Goal: Information Seeking & Learning: Learn about a topic

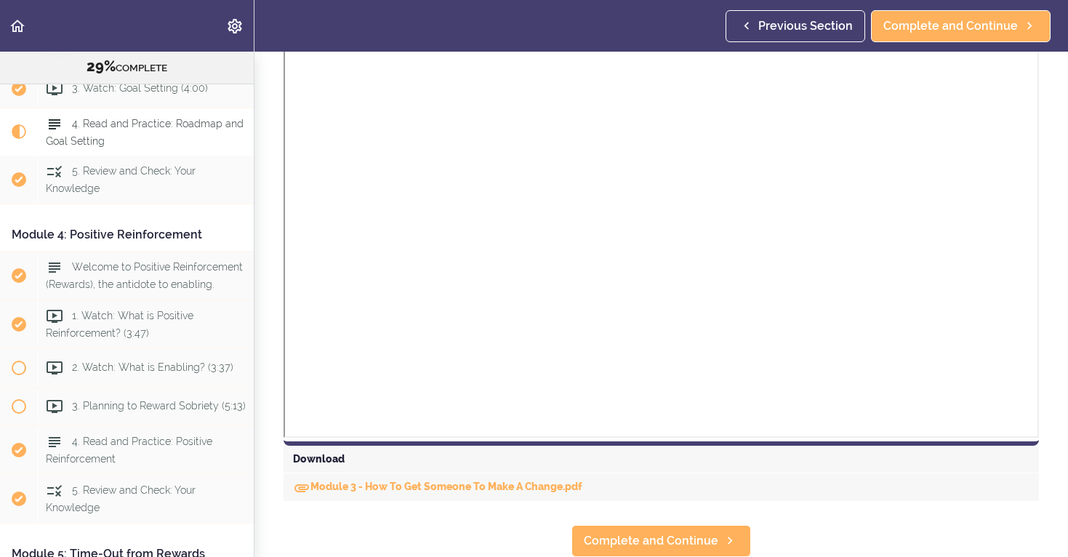
scroll to position [861, 0]
click at [643, 539] on span "Complete and Continue" at bounding box center [651, 541] width 134 height 17
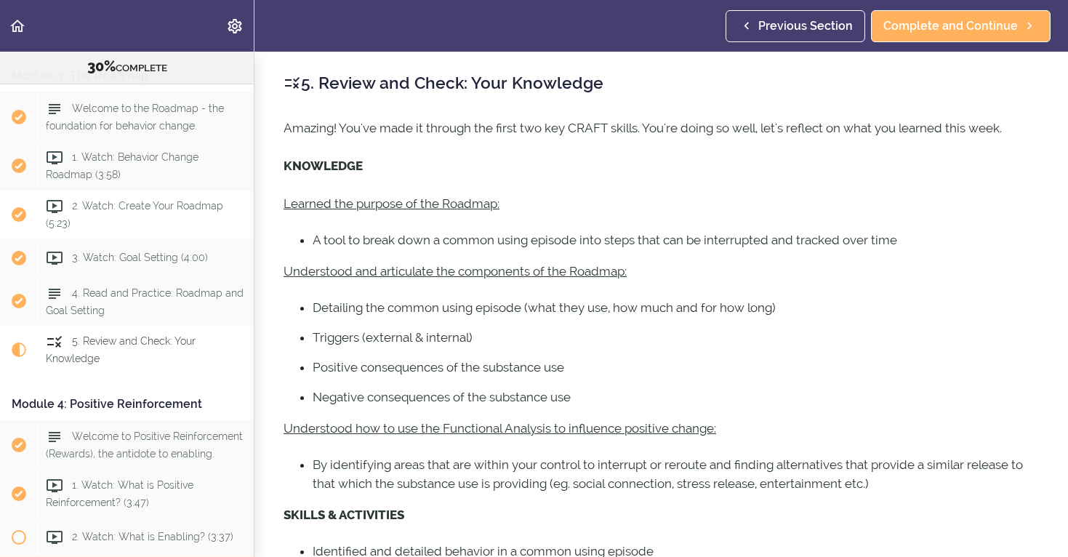
scroll to position [730, 0]
click at [18, 346] on span "Current item" at bounding box center [19, 349] width 15 height 15
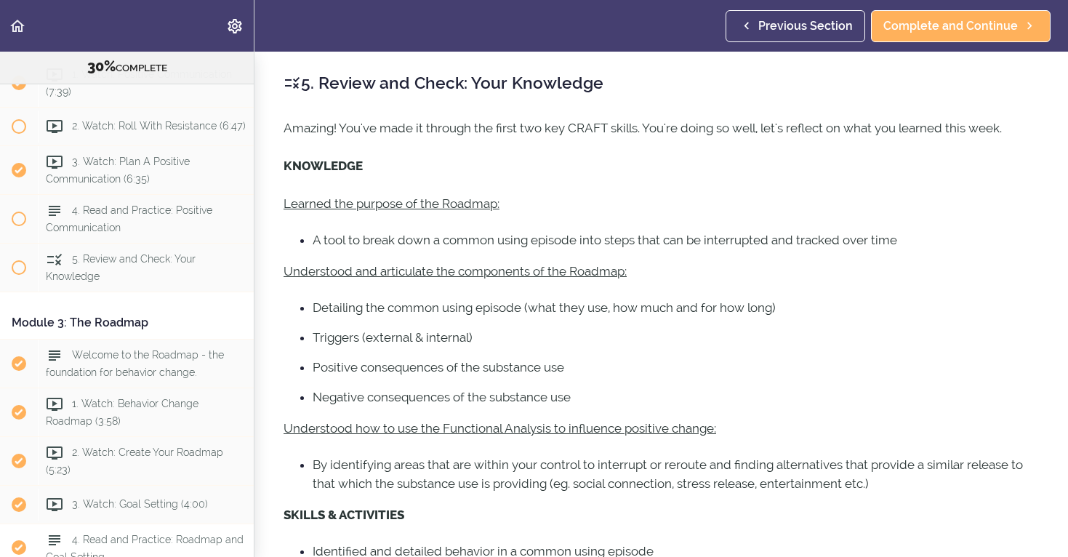
scroll to position [481, 0]
click at [80, 359] on span "Welcome to the Roadmap - the foundation for behavior change." at bounding box center [135, 364] width 178 height 28
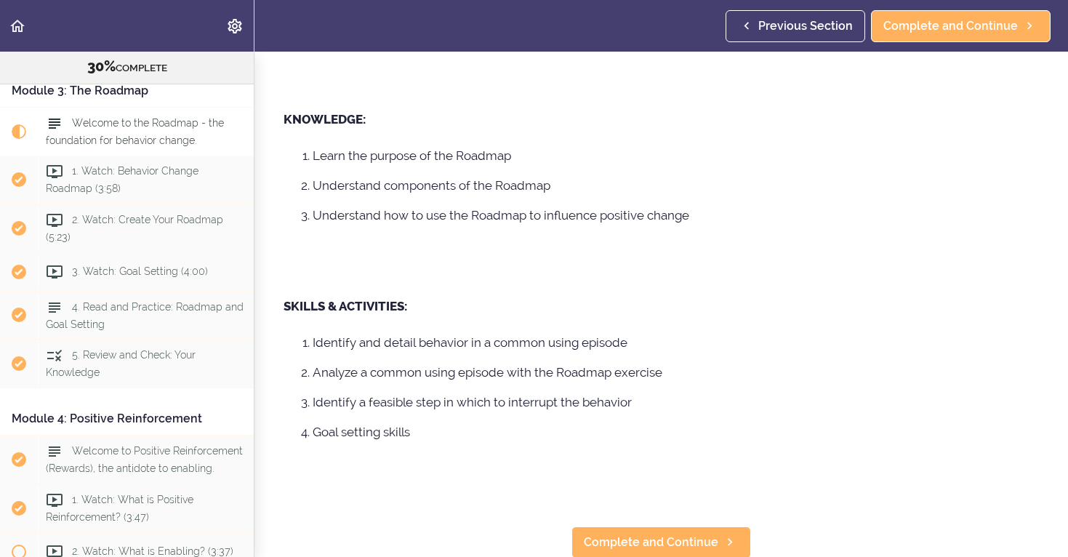
scroll to position [278, 0]
click at [59, 169] on icon at bounding box center [54, 171] width 17 height 17
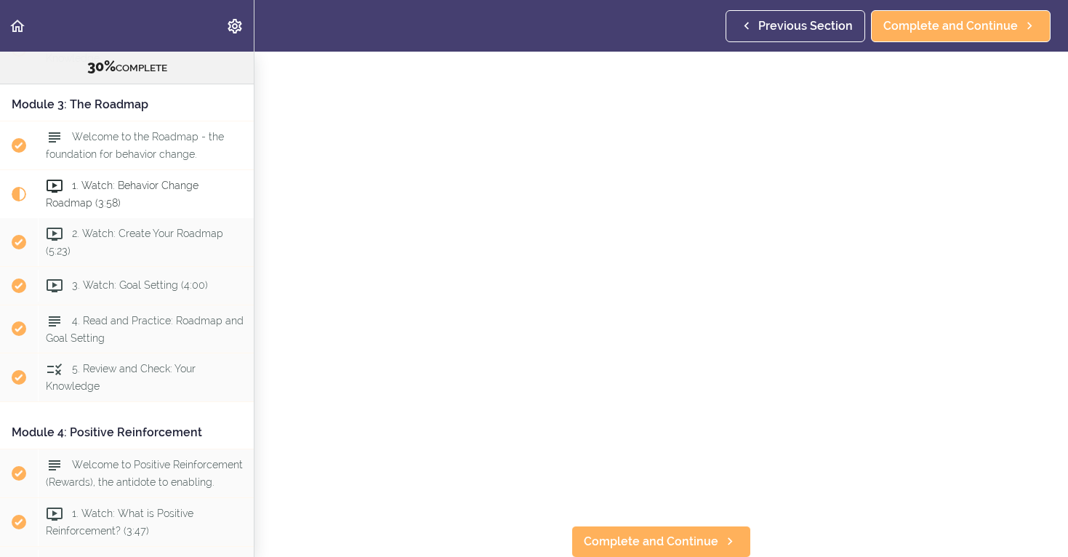
scroll to position [702, 0]
click at [56, 230] on use at bounding box center [55, 232] width 16 height 13
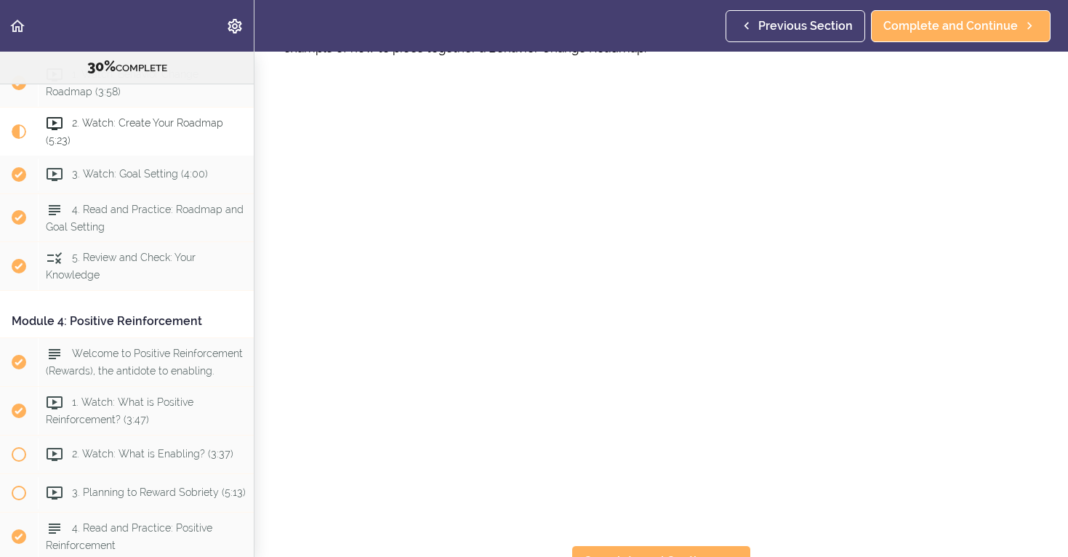
scroll to position [7, 0]
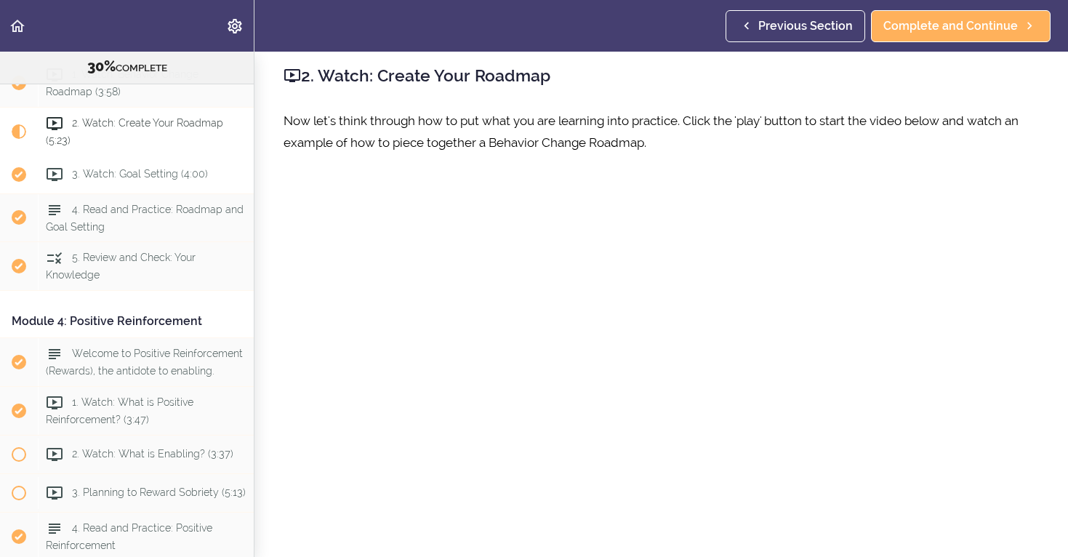
click at [137, 174] on span "3. Watch: Goal Setting (4:00)" at bounding box center [140, 174] width 136 height 12
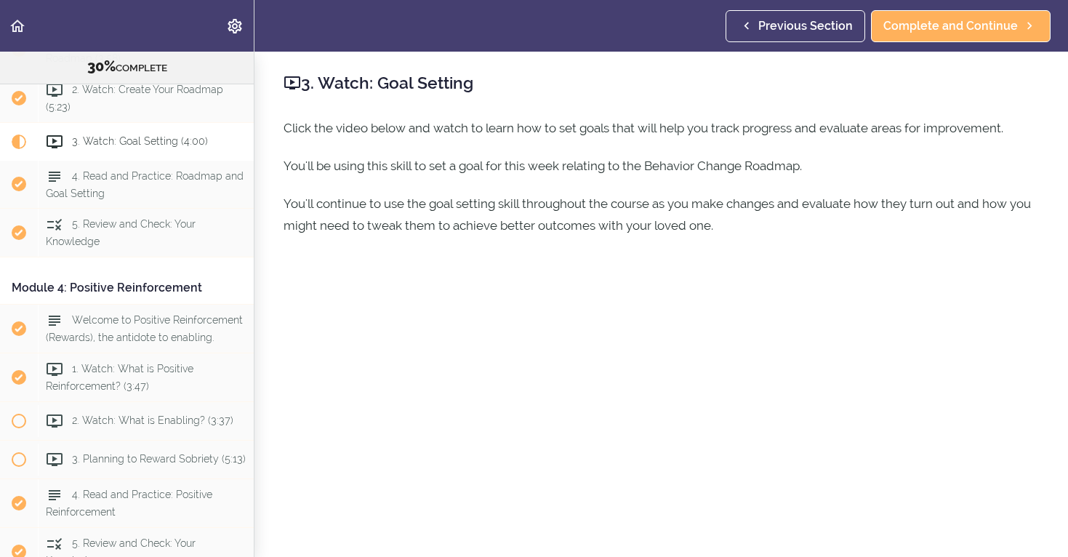
scroll to position [860, 0]
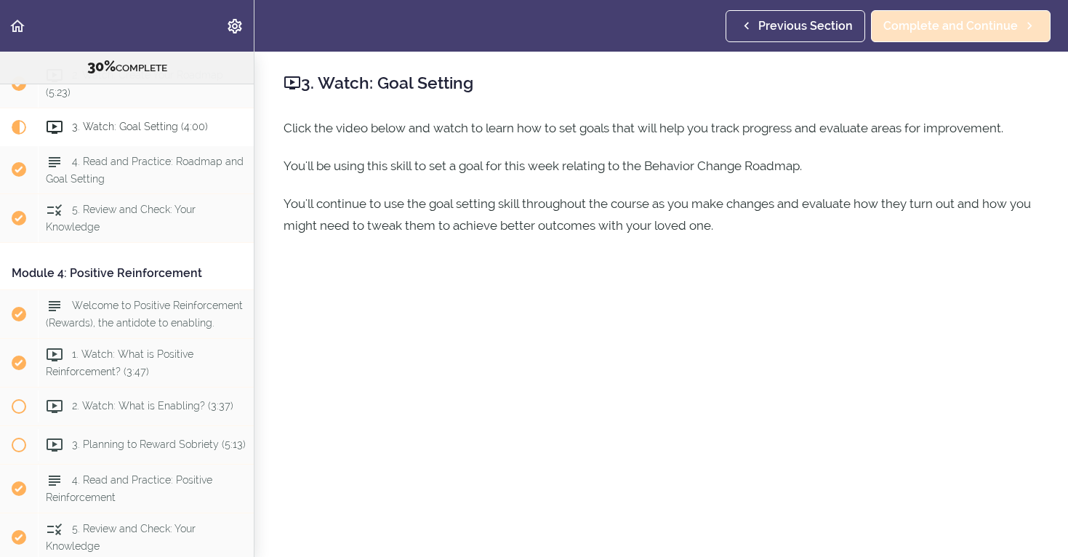
click at [938, 23] on span "Complete and Continue" at bounding box center [950, 25] width 134 height 17
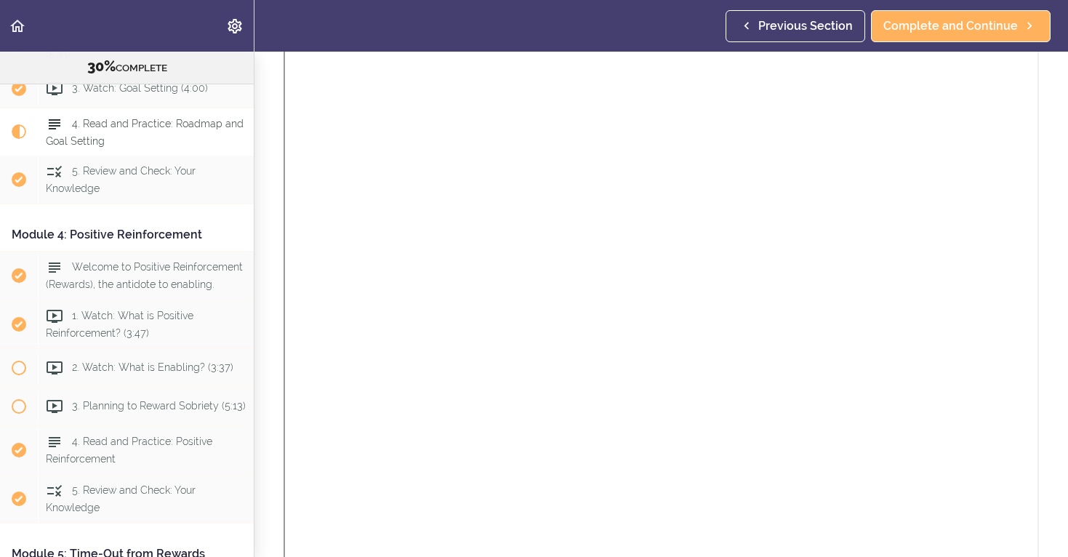
scroll to position [702, 0]
drag, startPoint x: 287, startPoint y: 17, endPoint x: 287, endPoint y: 38, distance: 21.1
click at [287, 38] on header "Autoplay Autocomplete Previous Section Complete and Continue" at bounding box center [534, 26] width 1068 height 52
